Goal: Task Accomplishment & Management: Use online tool/utility

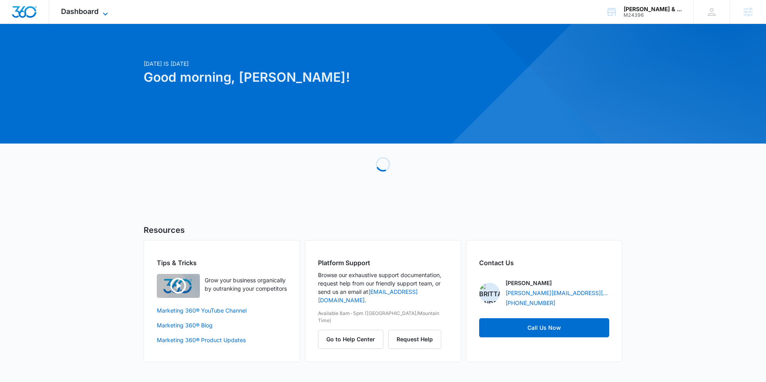
click at [84, 10] on span "Dashboard" at bounding box center [80, 11] width 38 height 8
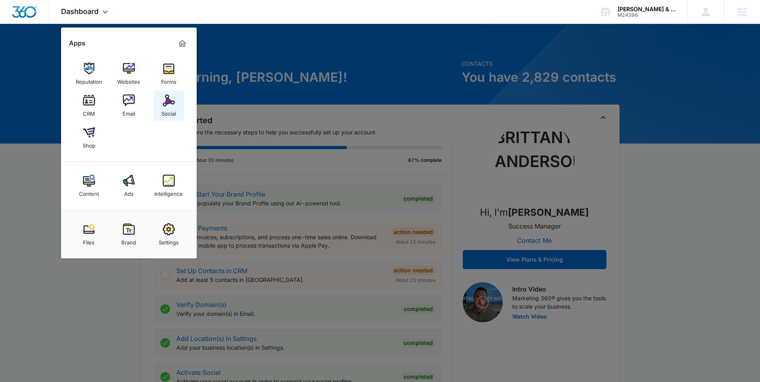
click at [160, 104] on link "Social" at bounding box center [169, 106] width 30 height 30
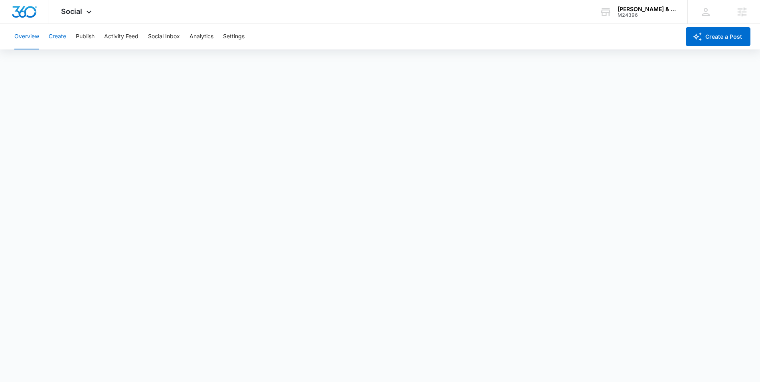
click at [65, 36] on button "Create" at bounding box center [58, 37] width 18 height 26
click at [62, 35] on button "Create" at bounding box center [58, 37] width 18 height 26
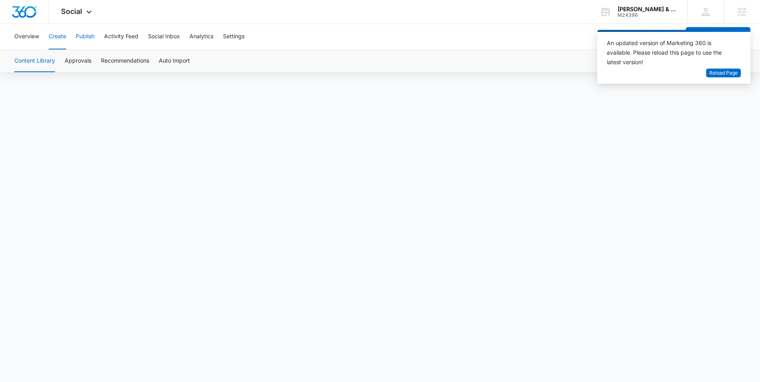
click at [80, 38] on button "Publish" at bounding box center [85, 37] width 19 height 26
click at [49, 36] on button "Create" at bounding box center [58, 37] width 18 height 26
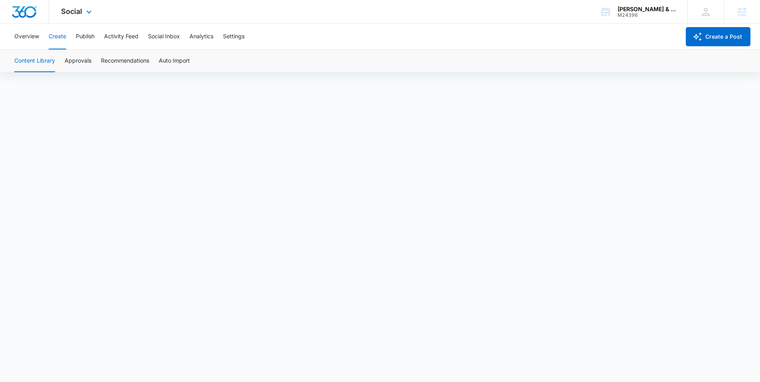
scroll to position [6, 0]
click at [85, 61] on button "Approvals" at bounding box center [78, 61] width 27 height 22
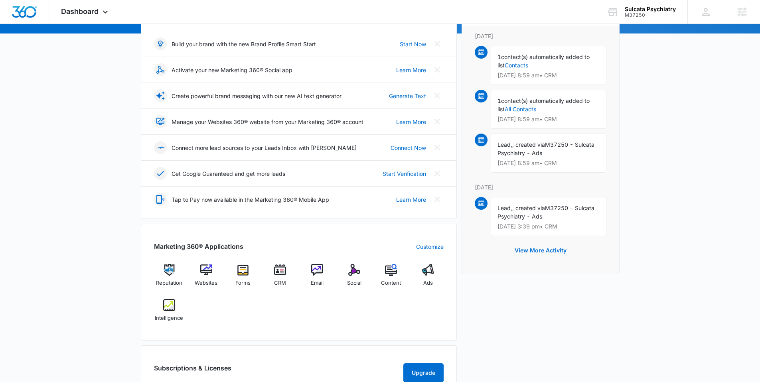
scroll to position [165, 0]
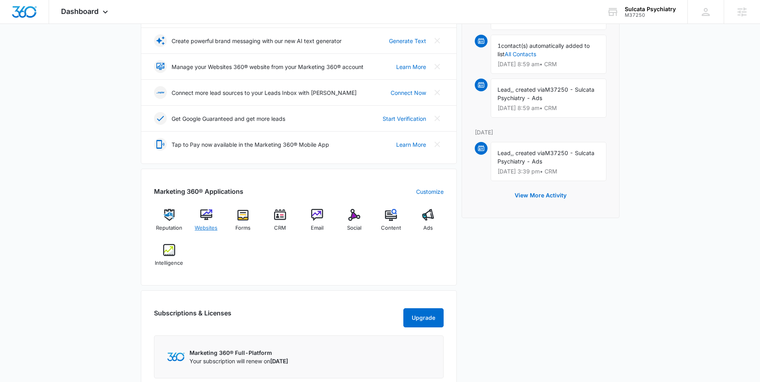
click at [204, 217] on img at bounding box center [206, 215] width 12 height 12
